Goal: Complete application form: Complete application form

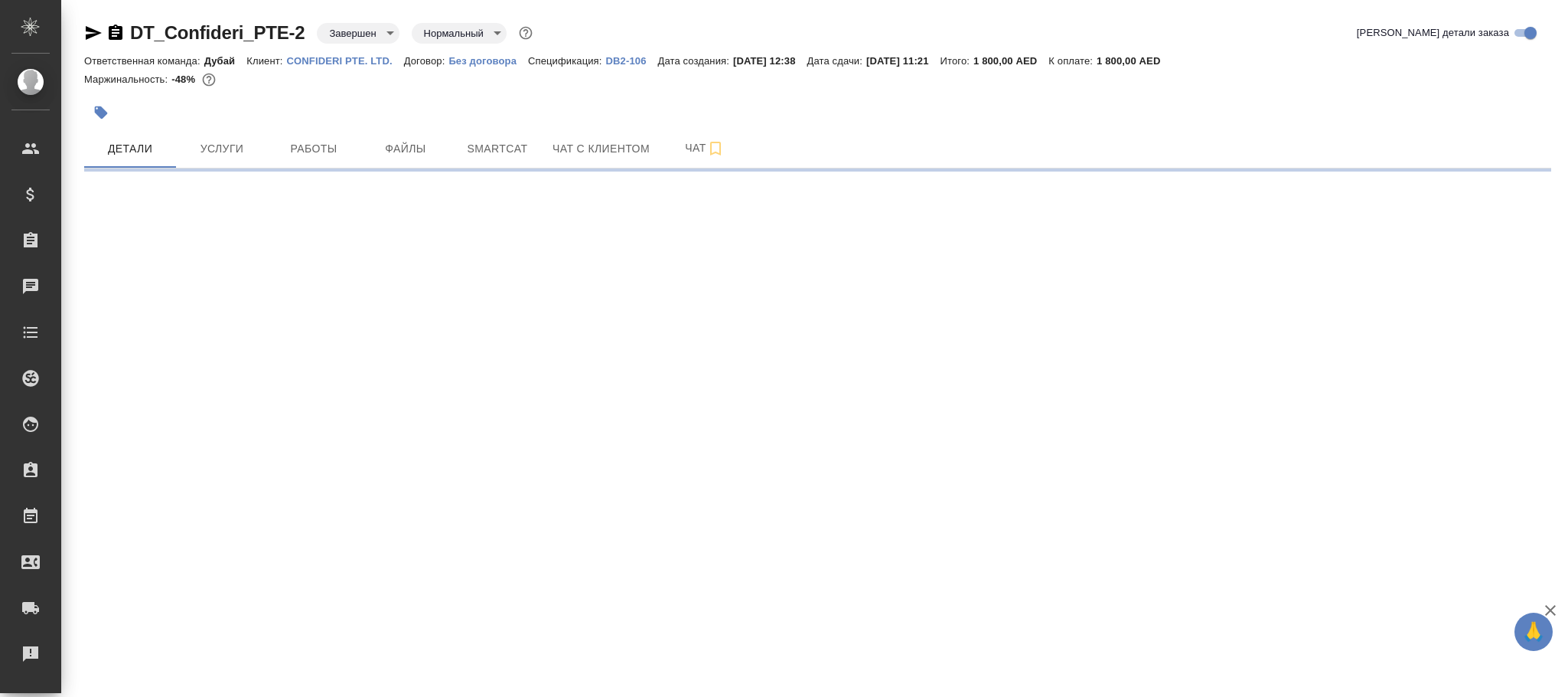
select select "RU"
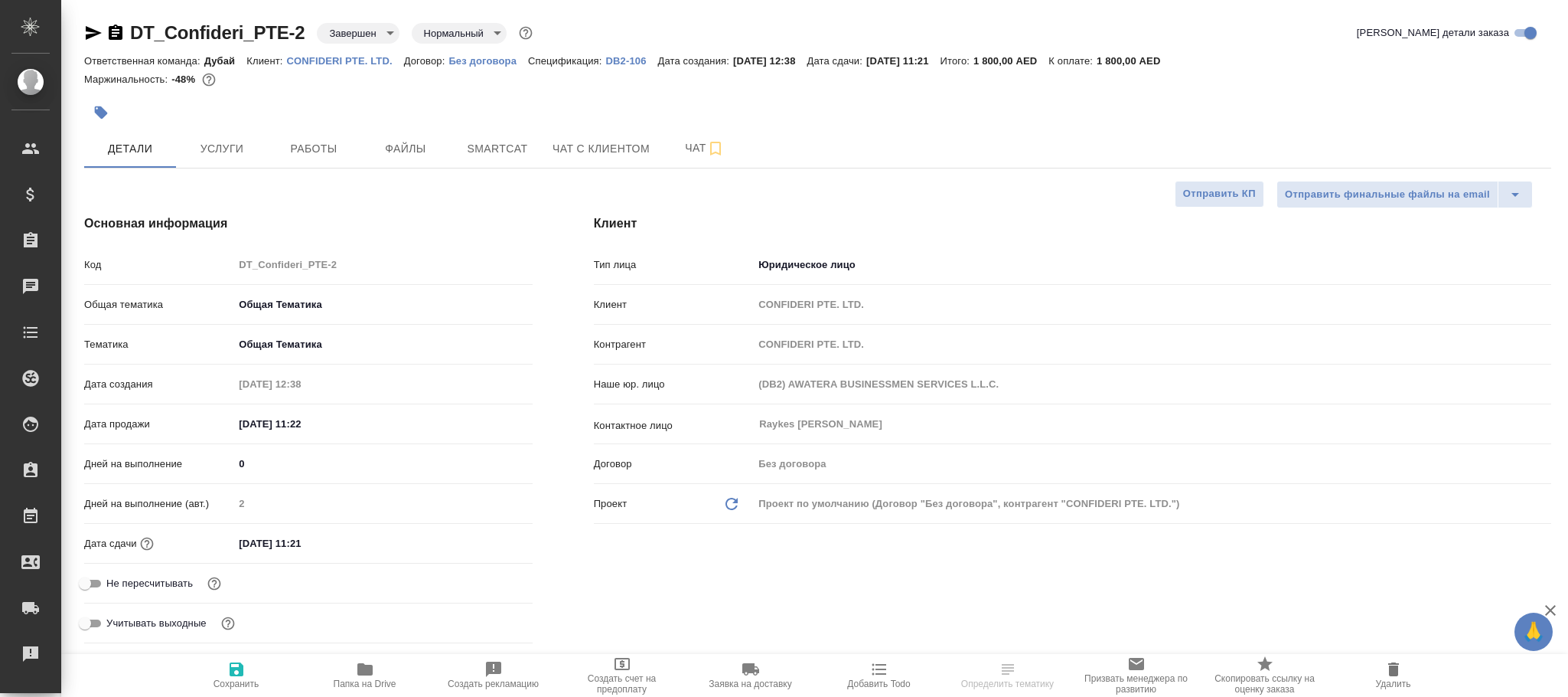
type textarea "x"
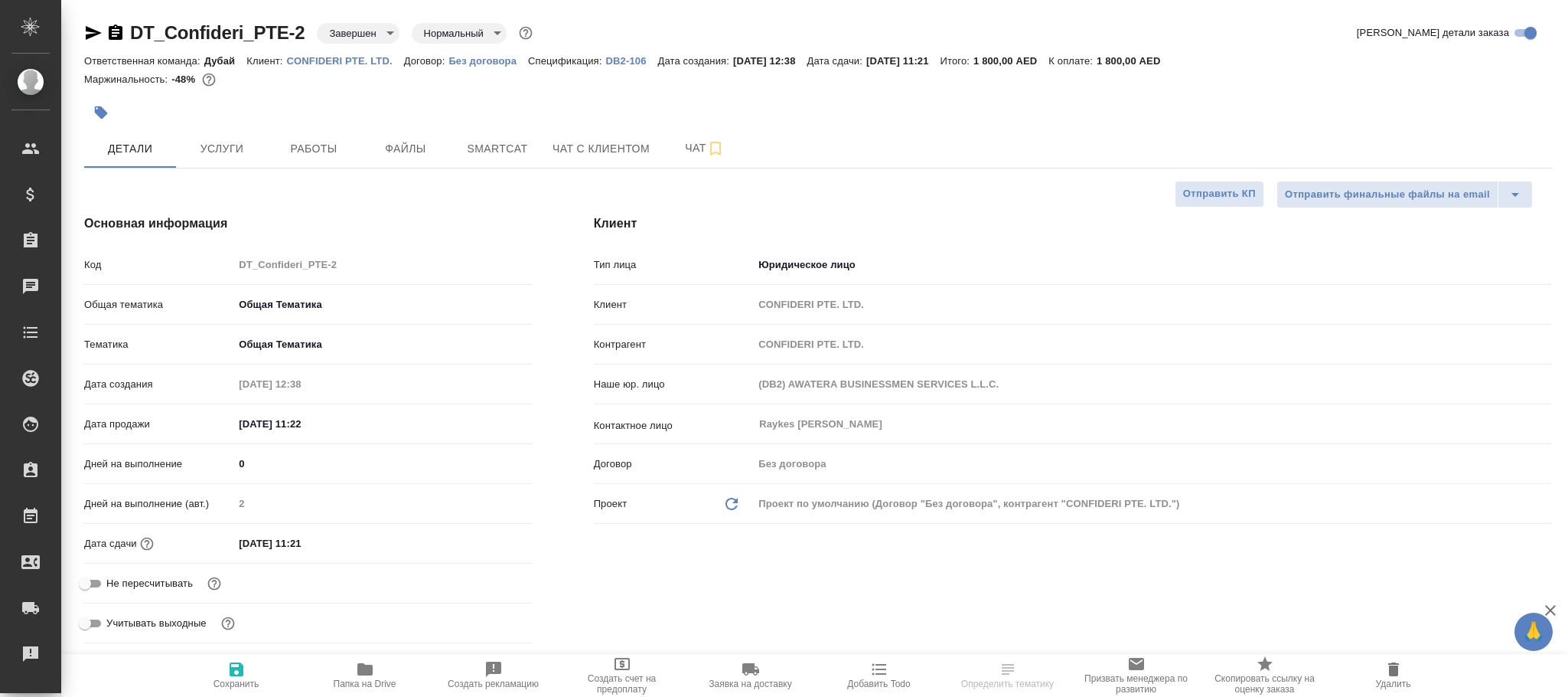
type textarea "x"
type input "[PERSON_NAME]"
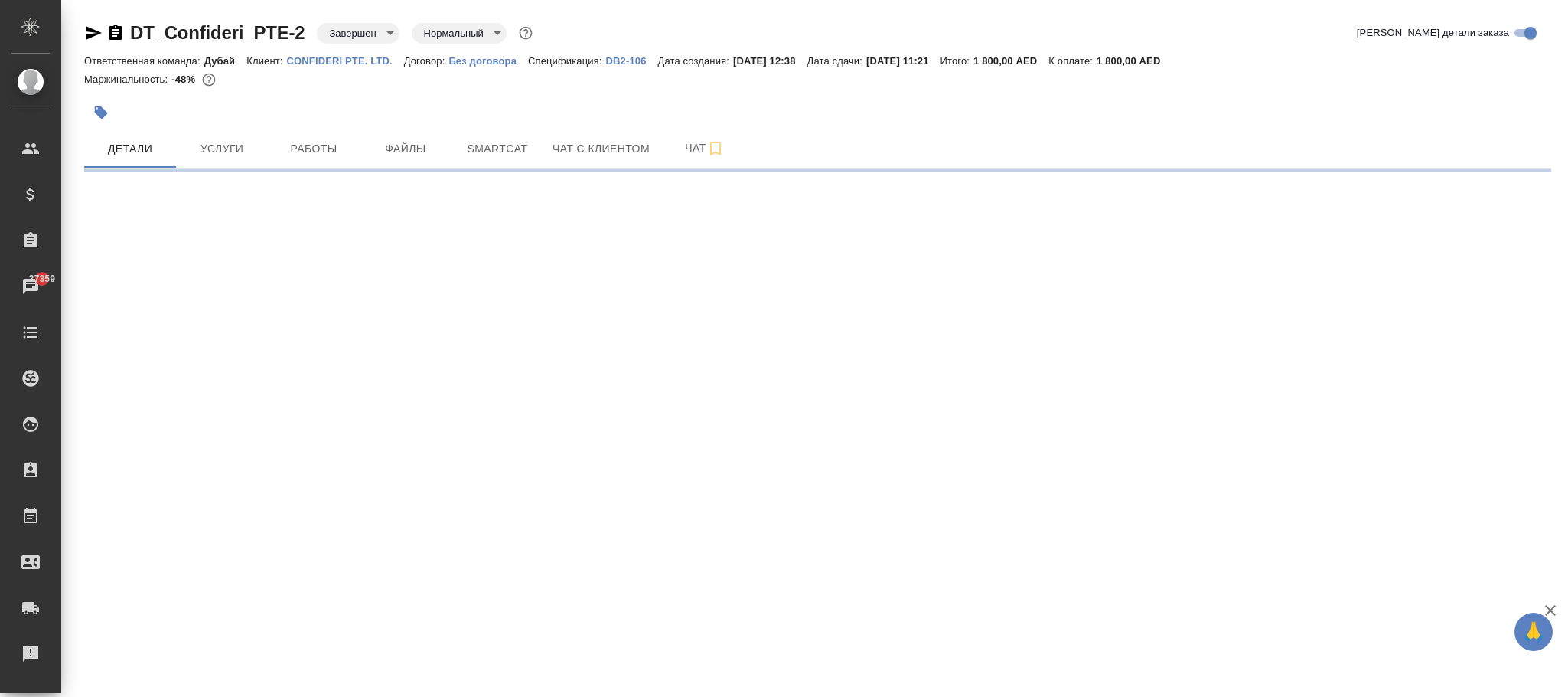
select select "RU"
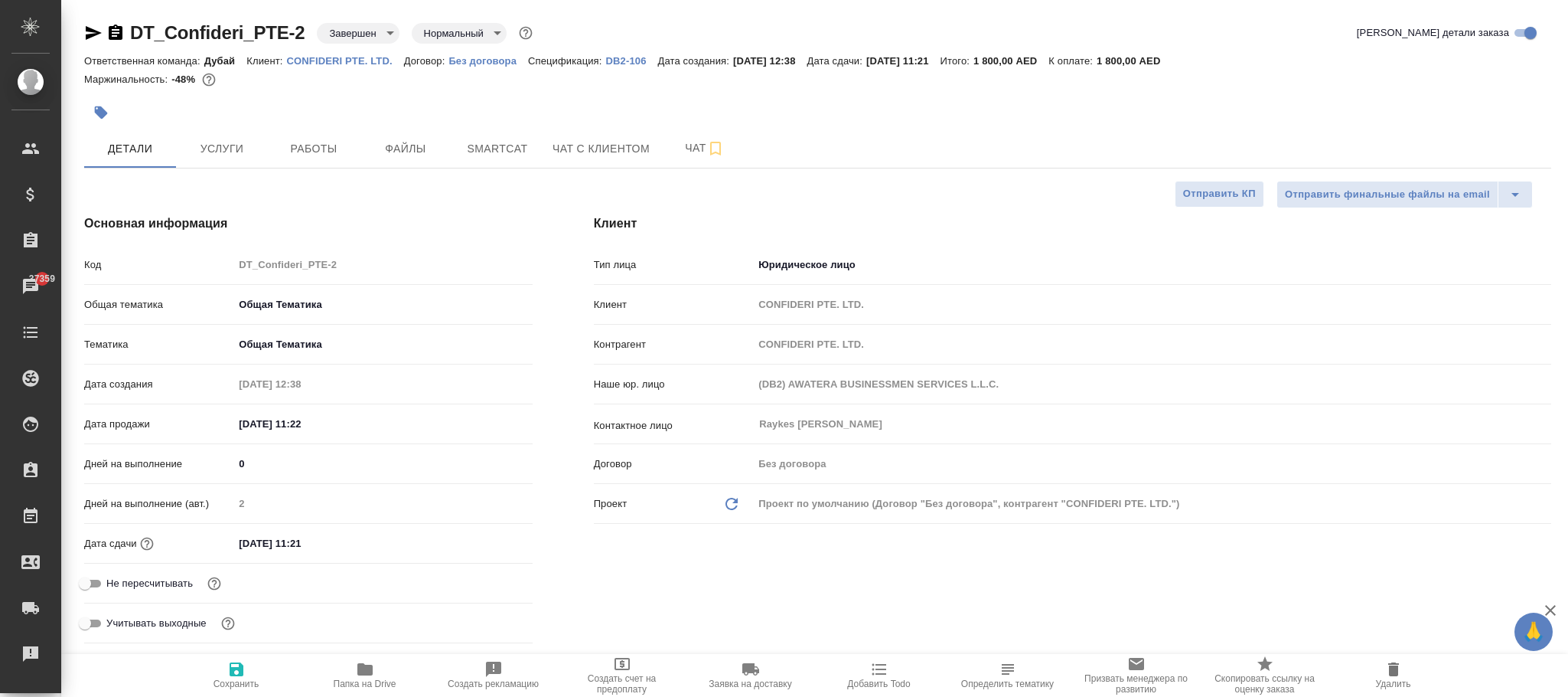
type textarea "x"
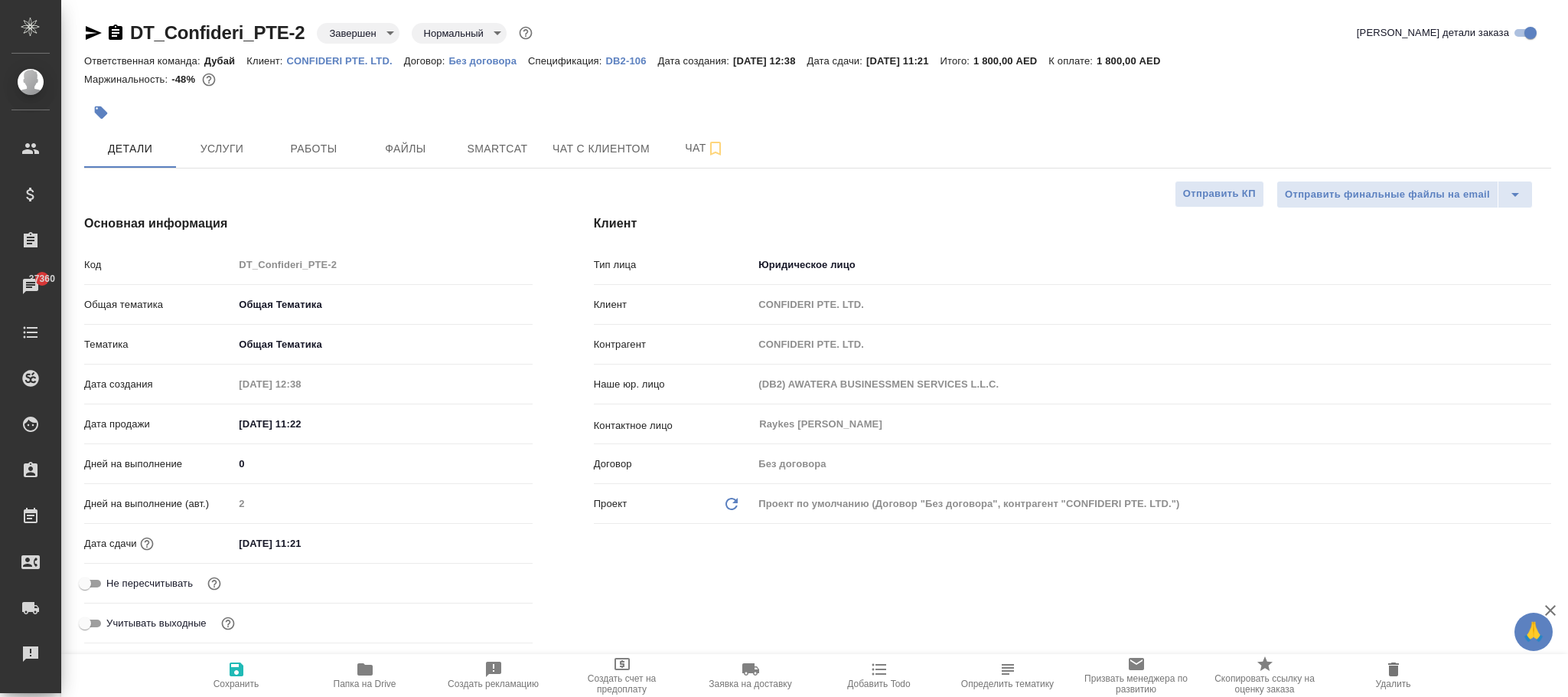
type textarea "x"
